Goal: Information Seeking & Learning: Learn about a topic

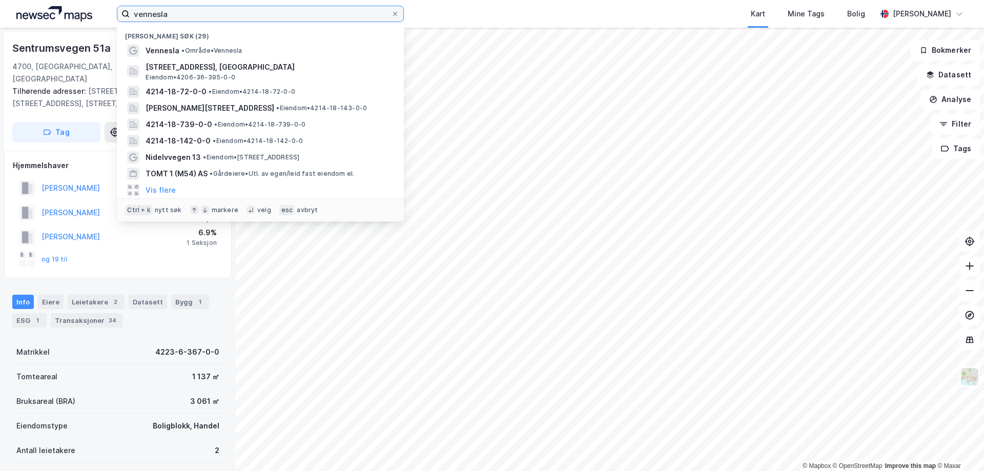
drag, startPoint x: 177, startPoint y: 13, endPoint x: 123, endPoint y: 14, distance: 54.3
click at [123, 14] on label "vennesla" at bounding box center [260, 14] width 287 height 16
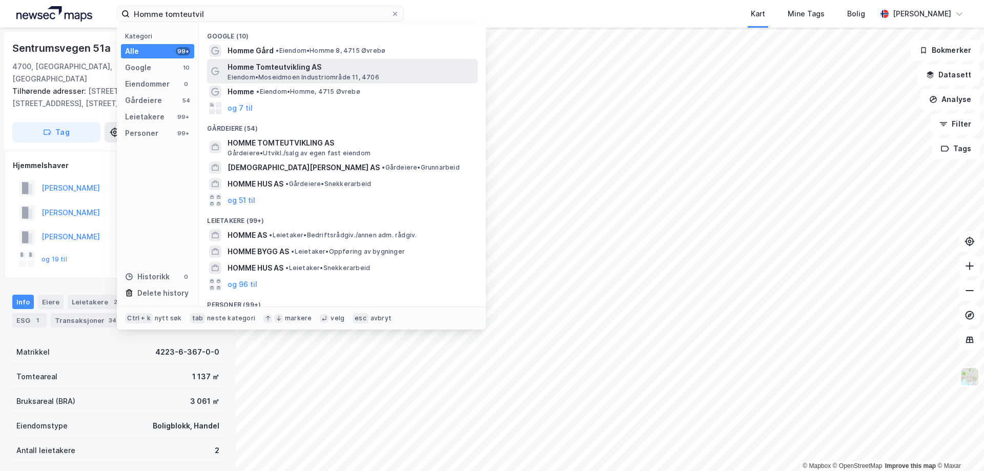
click at [279, 71] on span "Homme Tomteutvikling AS" at bounding box center [351, 67] width 246 height 12
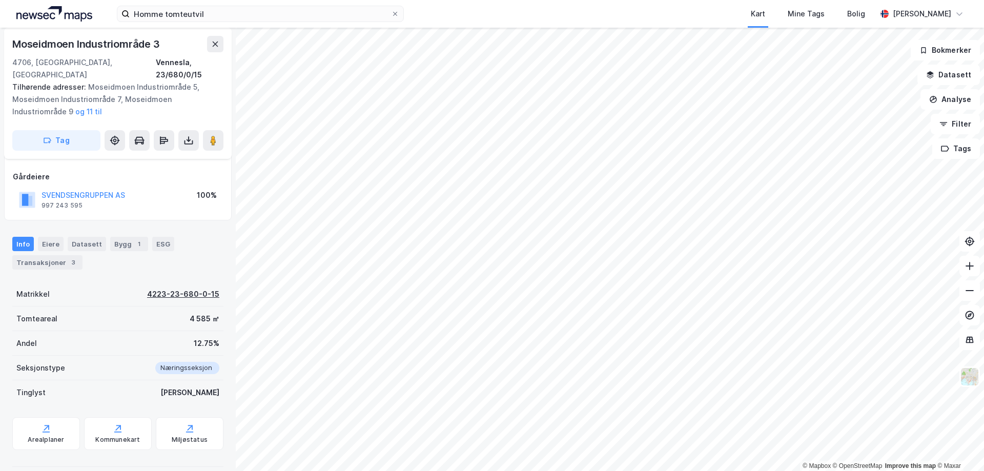
scroll to position [14, 0]
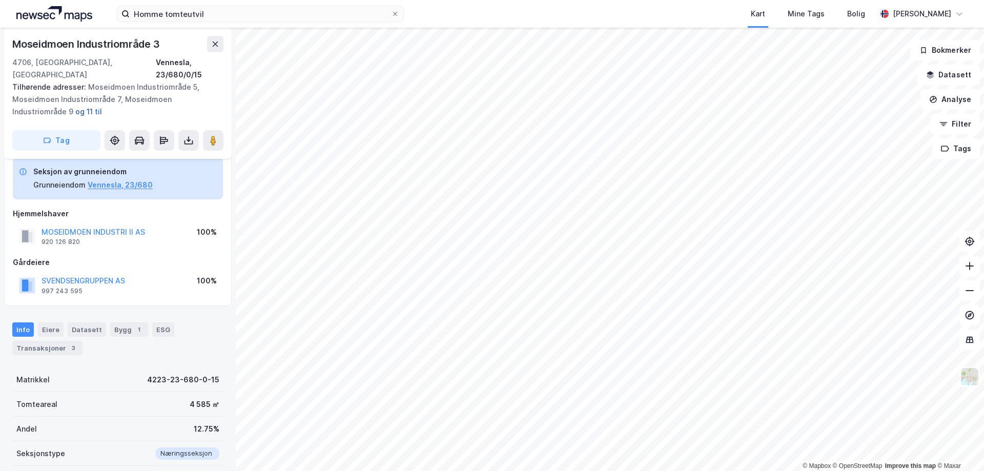
click at [0, 0] on button "og 11 til" at bounding box center [0, 0] width 0 height 0
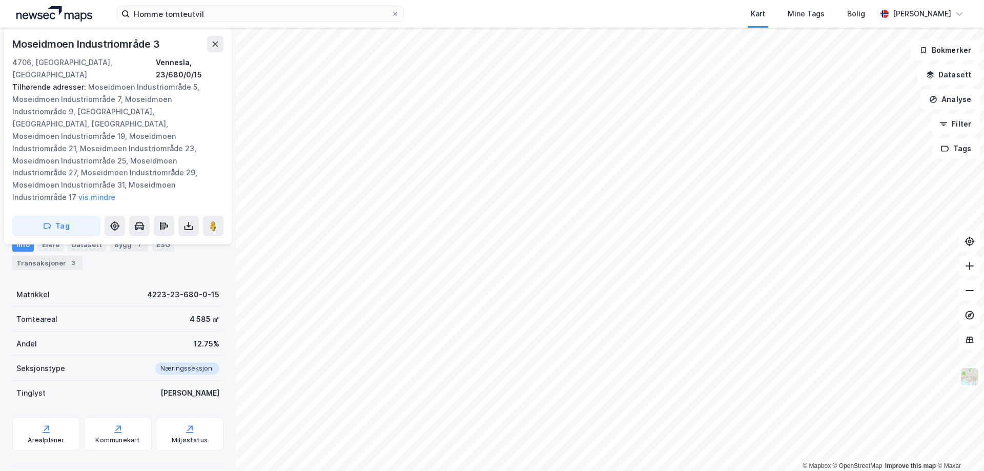
scroll to position [100, 0]
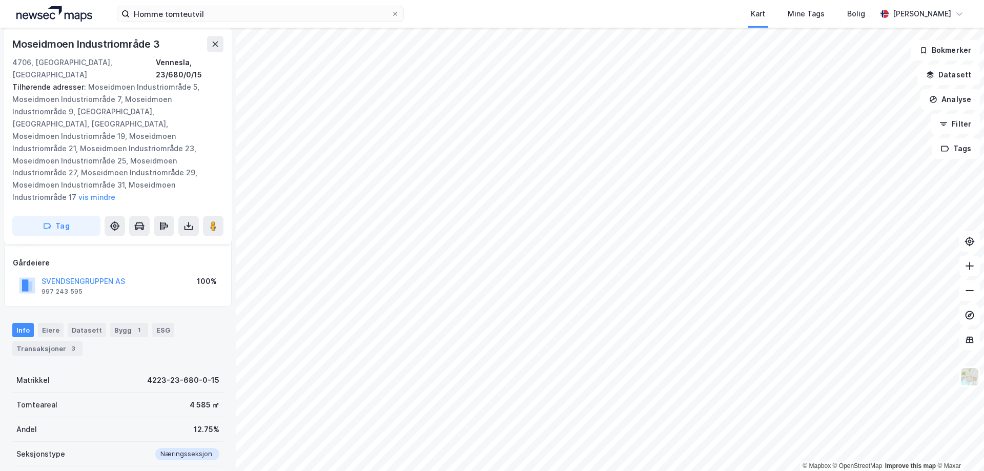
click at [46, 345] on div "Info Eiere Datasett Bygg 1 ESG Transaksjoner 3" at bounding box center [118, 335] width 236 height 49
click at [52, 341] on div "Transaksjoner 3" at bounding box center [47, 348] width 70 height 14
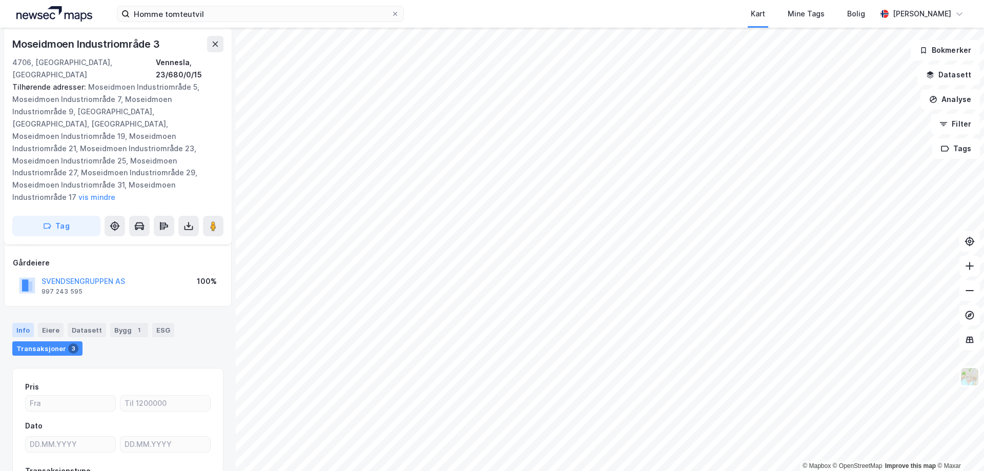
click at [24, 323] on div "Info" at bounding box center [23, 330] width 22 height 14
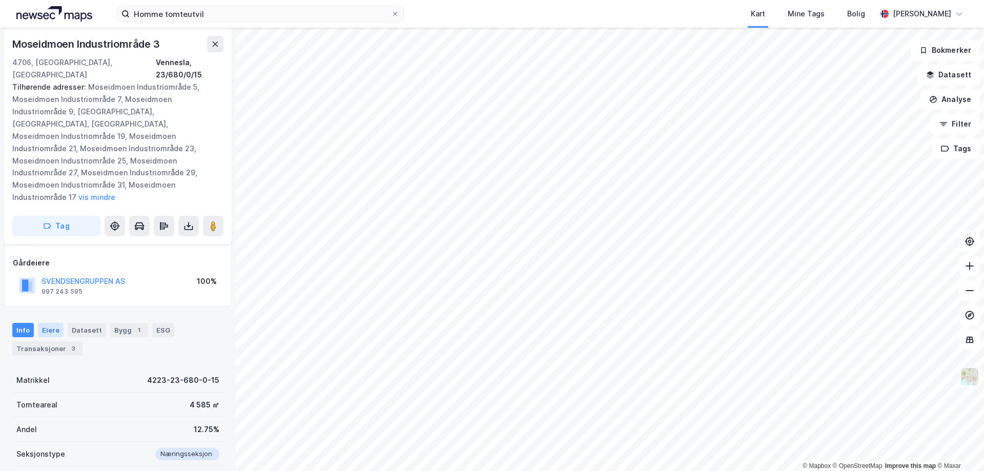
click at [58, 323] on div "Eiere" at bounding box center [51, 330] width 26 height 14
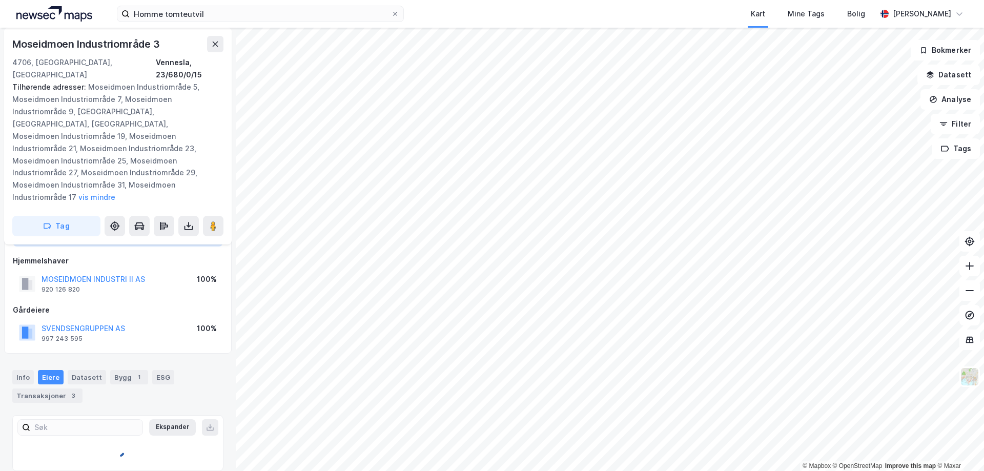
scroll to position [100, 0]
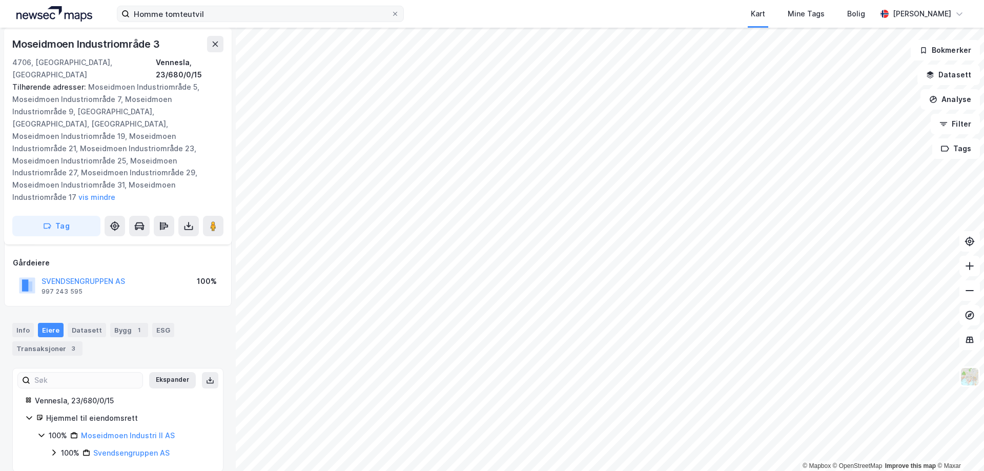
drag, startPoint x: 226, startPoint y: 5, endPoint x: 216, endPoint y: 7, distance: 11.1
click at [216, 5] on div "Homme tomteutvil Kart Mine Tags Bolig [PERSON_NAME]" at bounding box center [492, 14] width 984 height 28
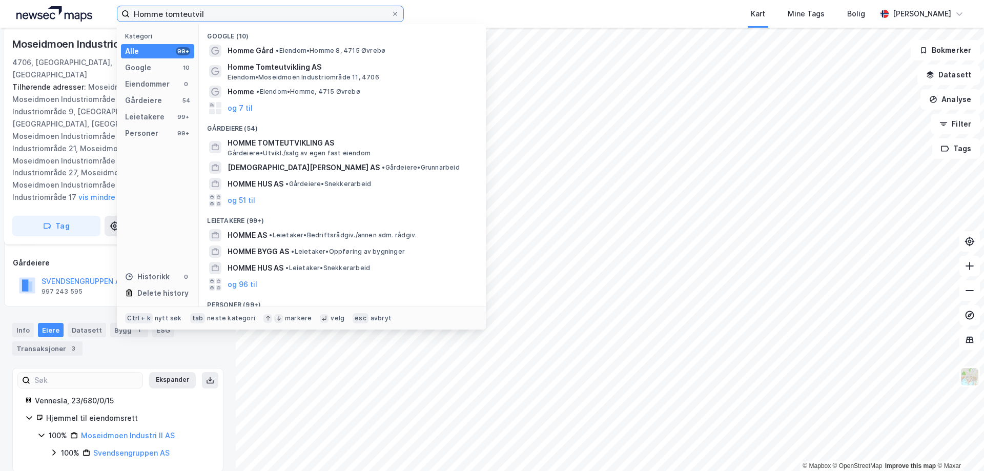
drag, startPoint x: 223, startPoint y: 16, endPoint x: 101, endPoint y: 16, distance: 122.5
click at [101, 16] on div "Homme tomteutvil Kategori Alle 99+ Google 10 Eiendommer 0 Gårdeiere 54 Leietake…" at bounding box center [492, 14] width 984 height 28
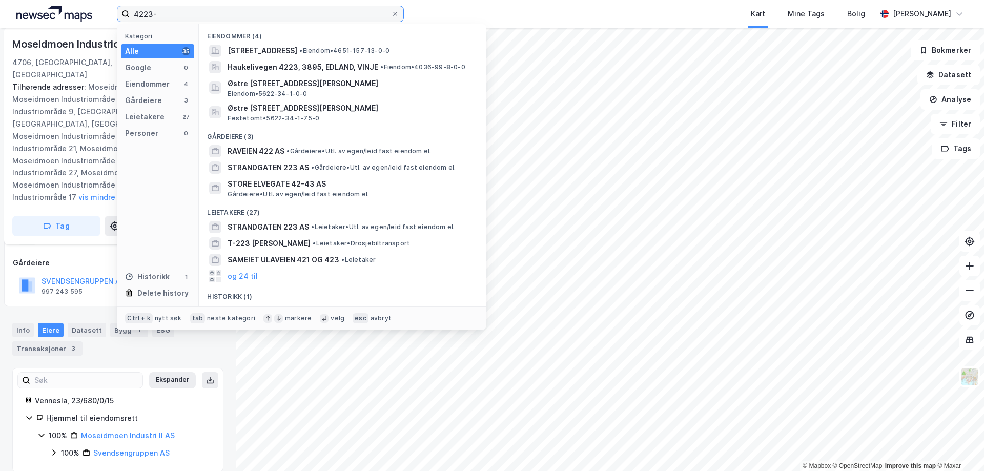
click at [190, 16] on input "4223-" at bounding box center [260, 13] width 261 height 15
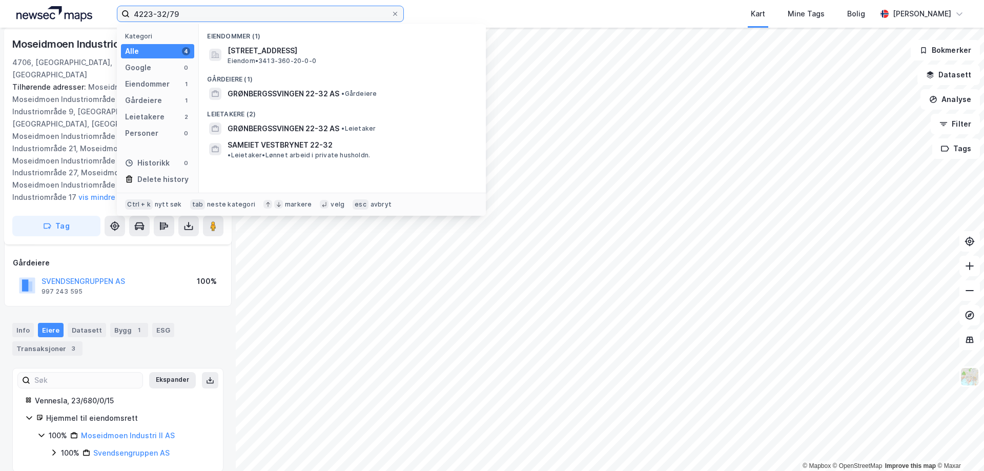
type input "4223-32/79"
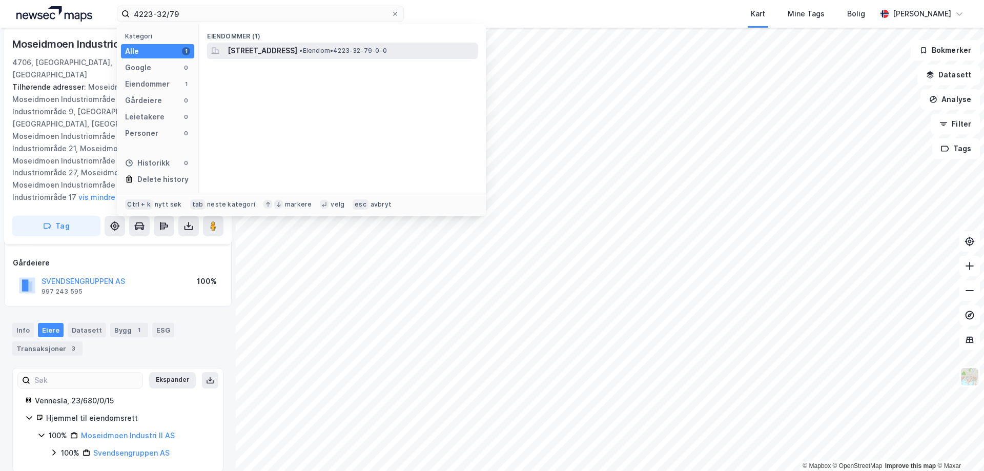
click at [270, 52] on span "[STREET_ADDRESS]" at bounding box center [263, 51] width 70 height 12
